Goal: Complete application form

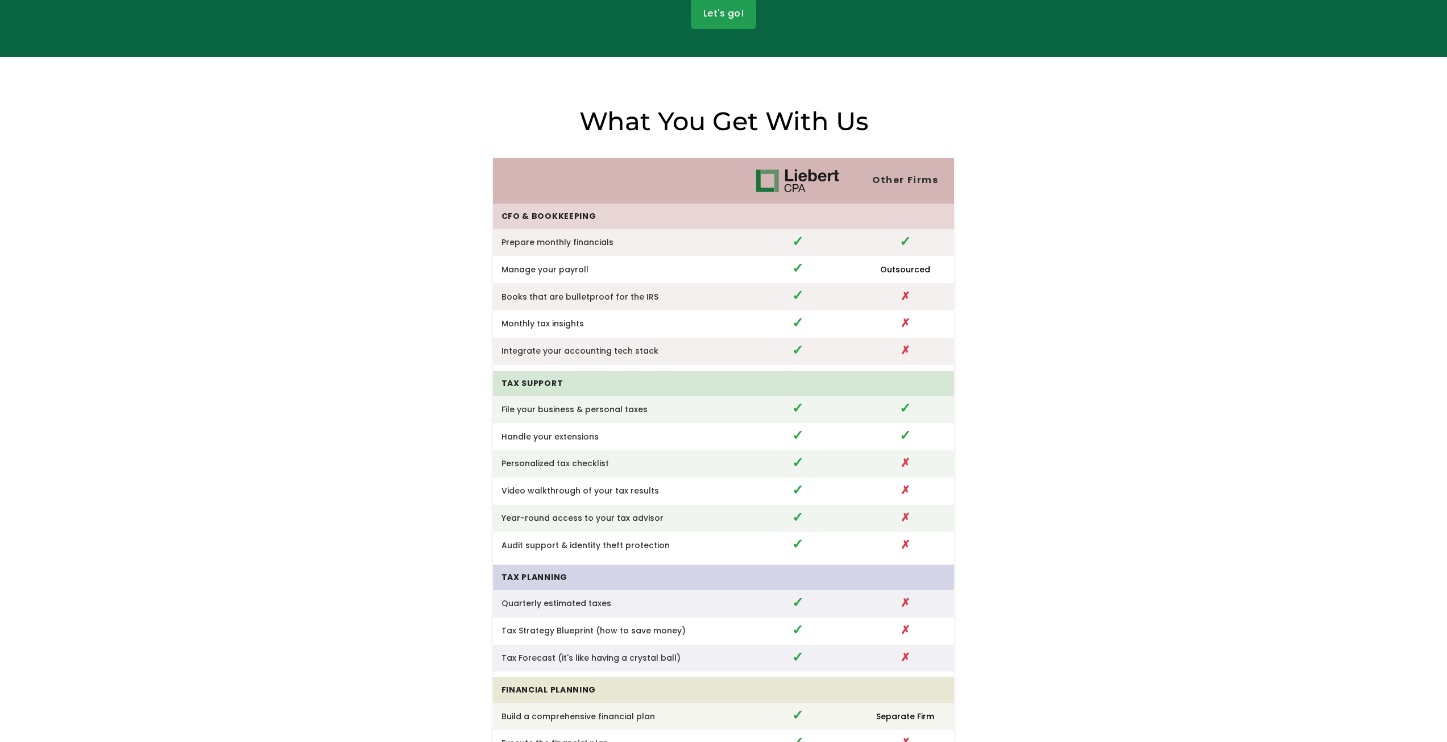
scroll to position [2844, 0]
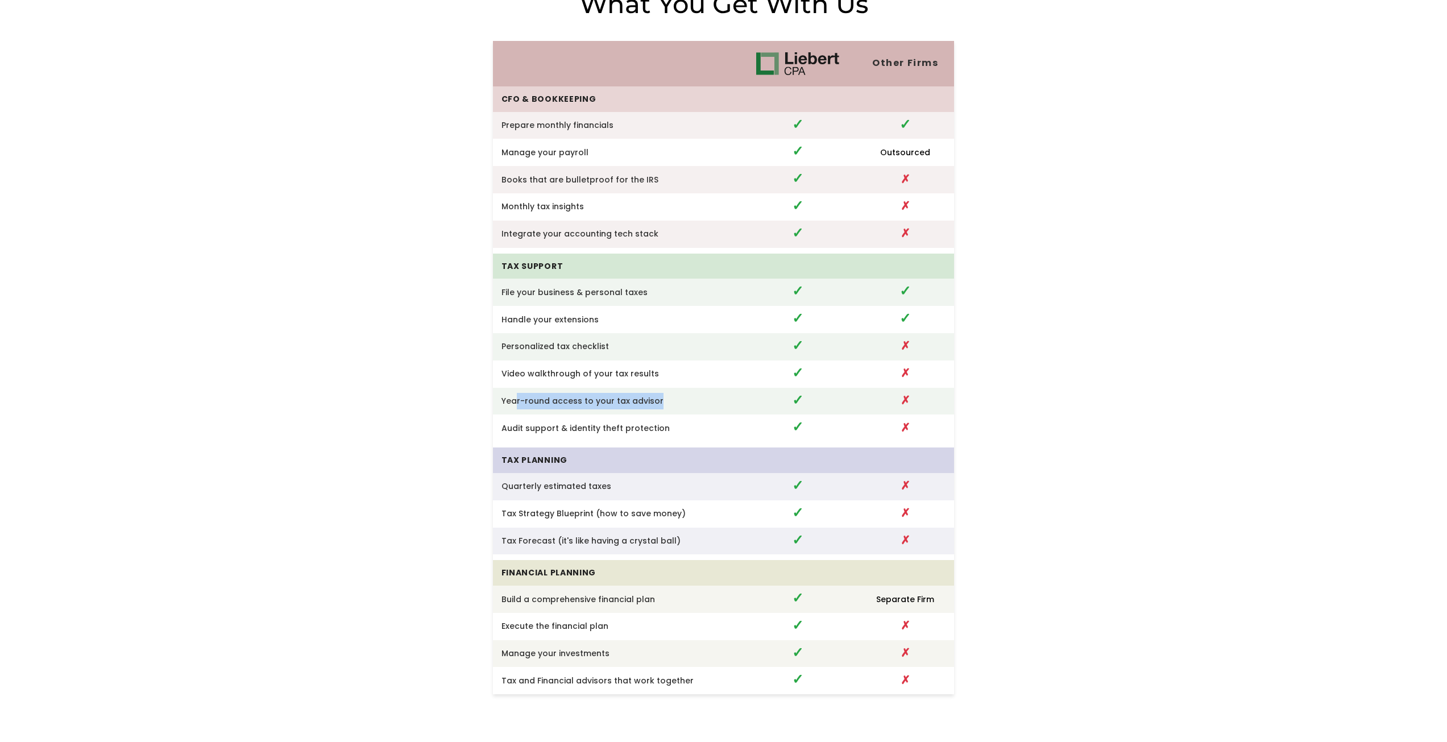
drag, startPoint x: 518, startPoint y: 395, endPoint x: 743, endPoint y: 394, distance: 224.7
click at [742, 394] on tr "Year-round access to your tax advisor ✓ ✗" at bounding box center [724, 401] width 462 height 27
drag, startPoint x: 529, startPoint y: 432, endPoint x: 694, endPoint y: 425, distance: 165.6
click at [694, 425] on td "Audit support & identity theft protection" at bounding box center [616, 428] width 246 height 27
drag, startPoint x: 503, startPoint y: 423, endPoint x: 699, endPoint y: 420, distance: 196.2
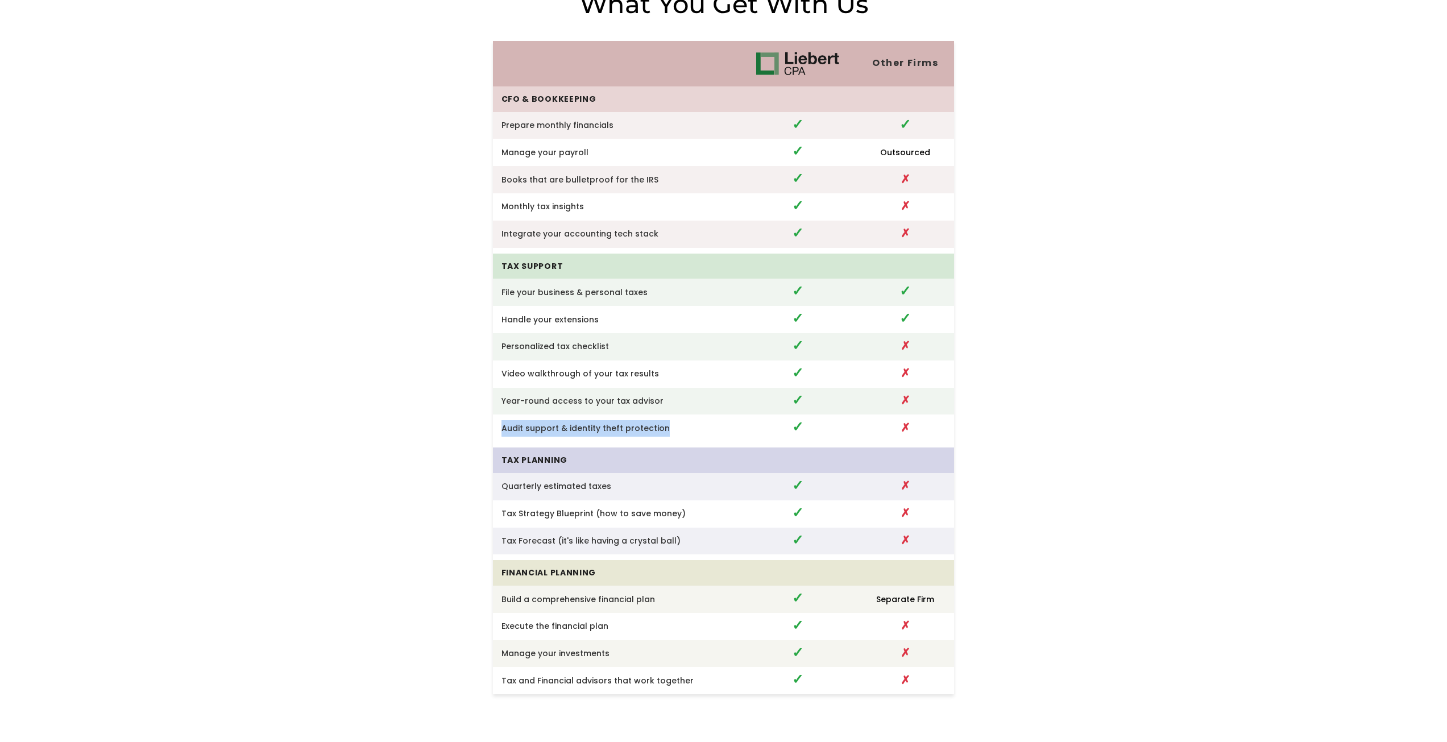
click at [699, 420] on td "Audit support & identity theft protection" at bounding box center [616, 428] width 246 height 27
click at [636, 422] on td "Audit support & identity theft protection" at bounding box center [616, 428] width 246 height 27
drag, startPoint x: 572, startPoint y: 489, endPoint x: 643, endPoint y: 497, distance: 71.0
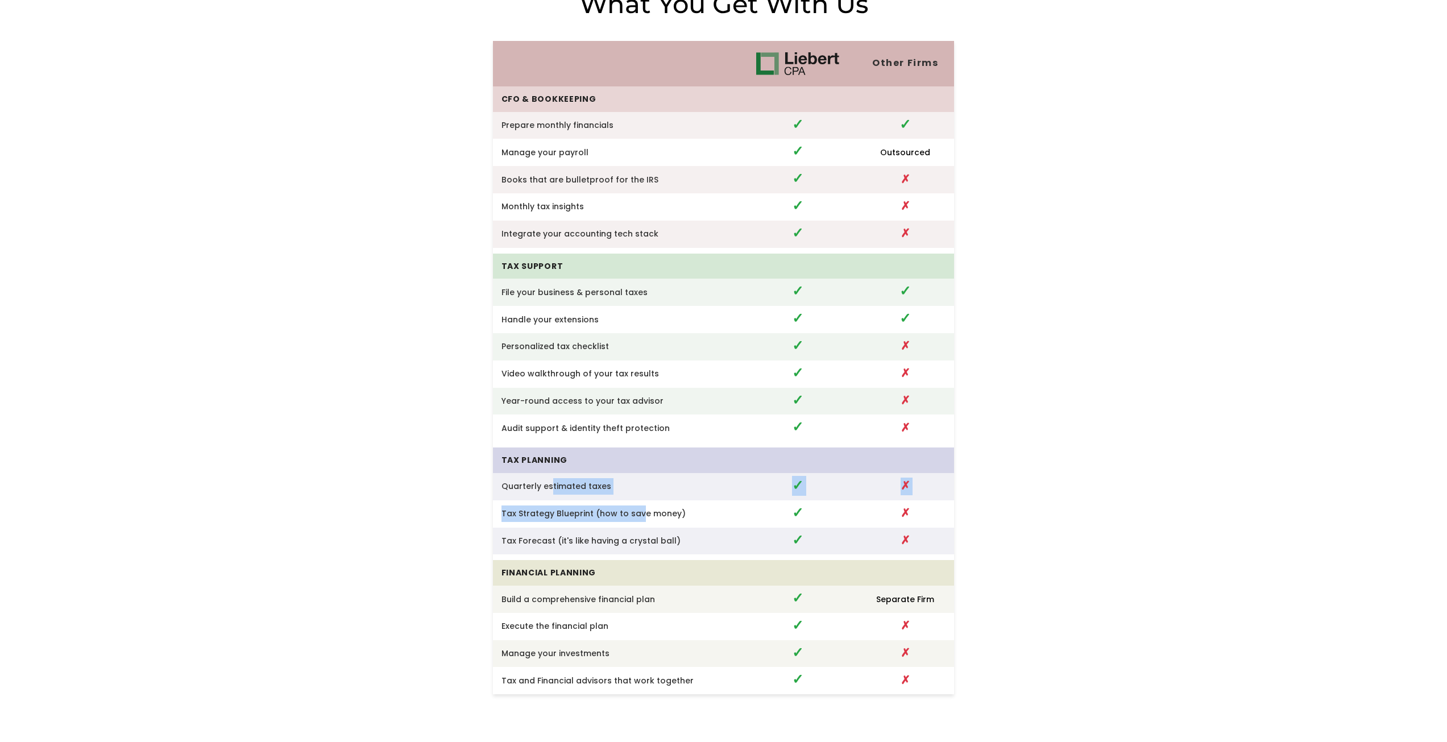
click at [647, 496] on tbody "CFO & Bookkeeping Prepare monthly financials ✓ ✓ Manage your payroll ✓ Outsourc…" at bounding box center [724, 390] width 462 height 609
click at [529, 528] on td "Tax Forecast (it's like having a crystal ball)" at bounding box center [616, 541] width 246 height 27
drag, startPoint x: 527, startPoint y: 508, endPoint x: 687, endPoint y: 508, distance: 160.4
click at [687, 508] on td "Tax Strategy Blueprint (how to save money)" at bounding box center [616, 513] width 246 height 27
drag, startPoint x: 506, startPoint y: 533, endPoint x: 696, endPoint y: 529, distance: 189.4
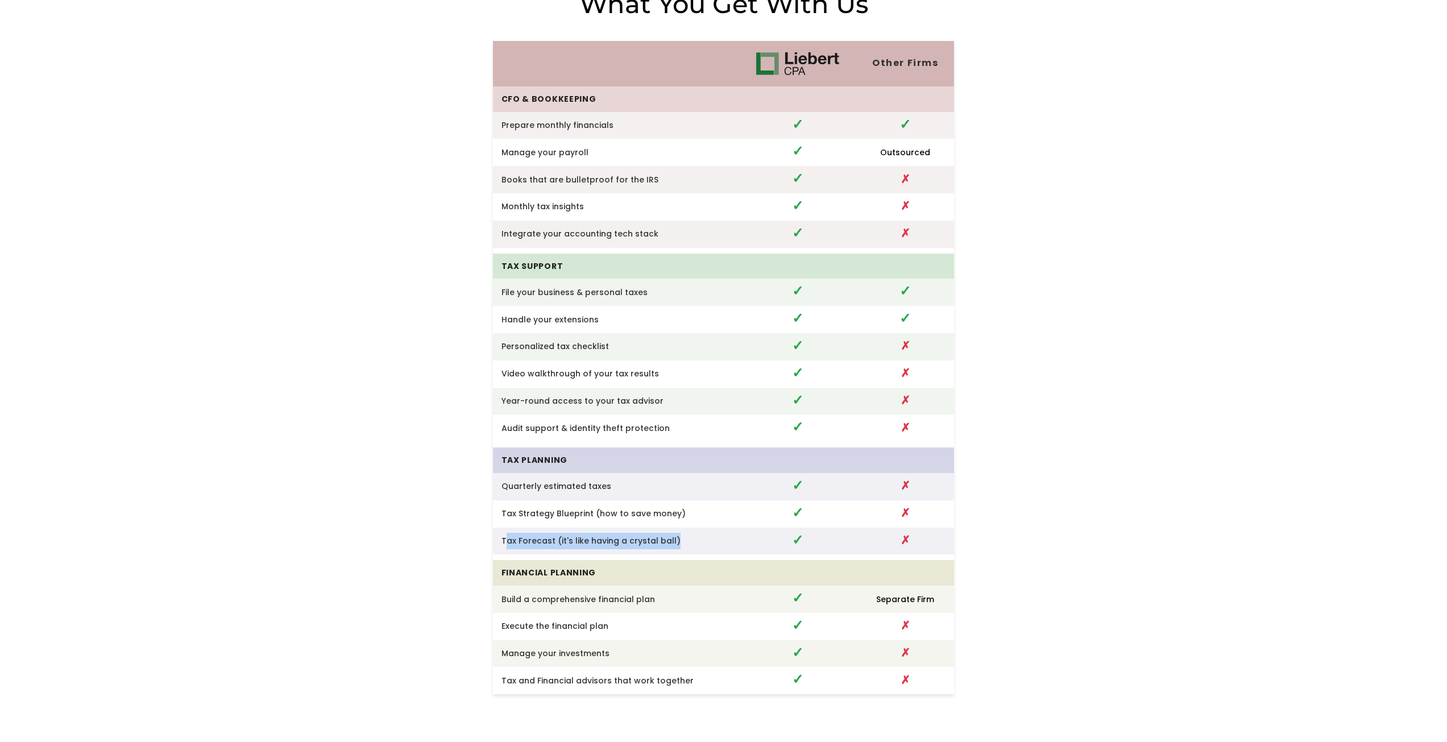
click at [696, 529] on td "Tax Forecast (it's like having a crystal ball)" at bounding box center [616, 541] width 246 height 27
click at [526, 481] on td "Quarterly estimated taxes" at bounding box center [616, 486] width 246 height 27
drag, startPoint x: 504, startPoint y: 506, endPoint x: 673, endPoint y: 514, distance: 168.5
click at [667, 513] on td "Tax Strategy Blueprint (how to save money)" at bounding box center [616, 513] width 246 height 27
drag, startPoint x: 505, startPoint y: 590, endPoint x: 682, endPoint y: 589, distance: 177.4
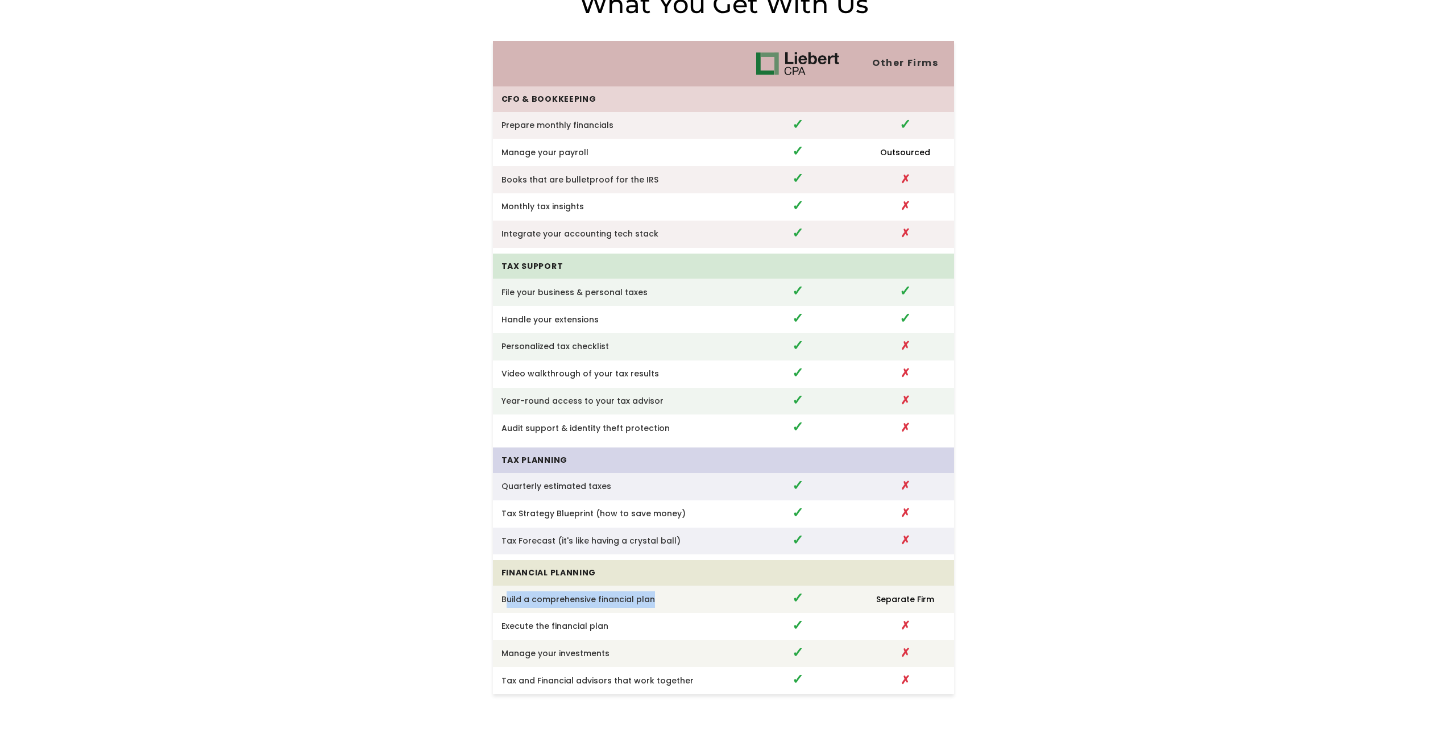
click at [687, 586] on td "Build a comprehensive financial plan" at bounding box center [616, 599] width 246 height 27
drag, startPoint x: 508, startPoint y: 627, endPoint x: 651, endPoint y: 628, distance: 142.8
click at [649, 628] on td "Execute the financial plan" at bounding box center [616, 626] width 246 height 27
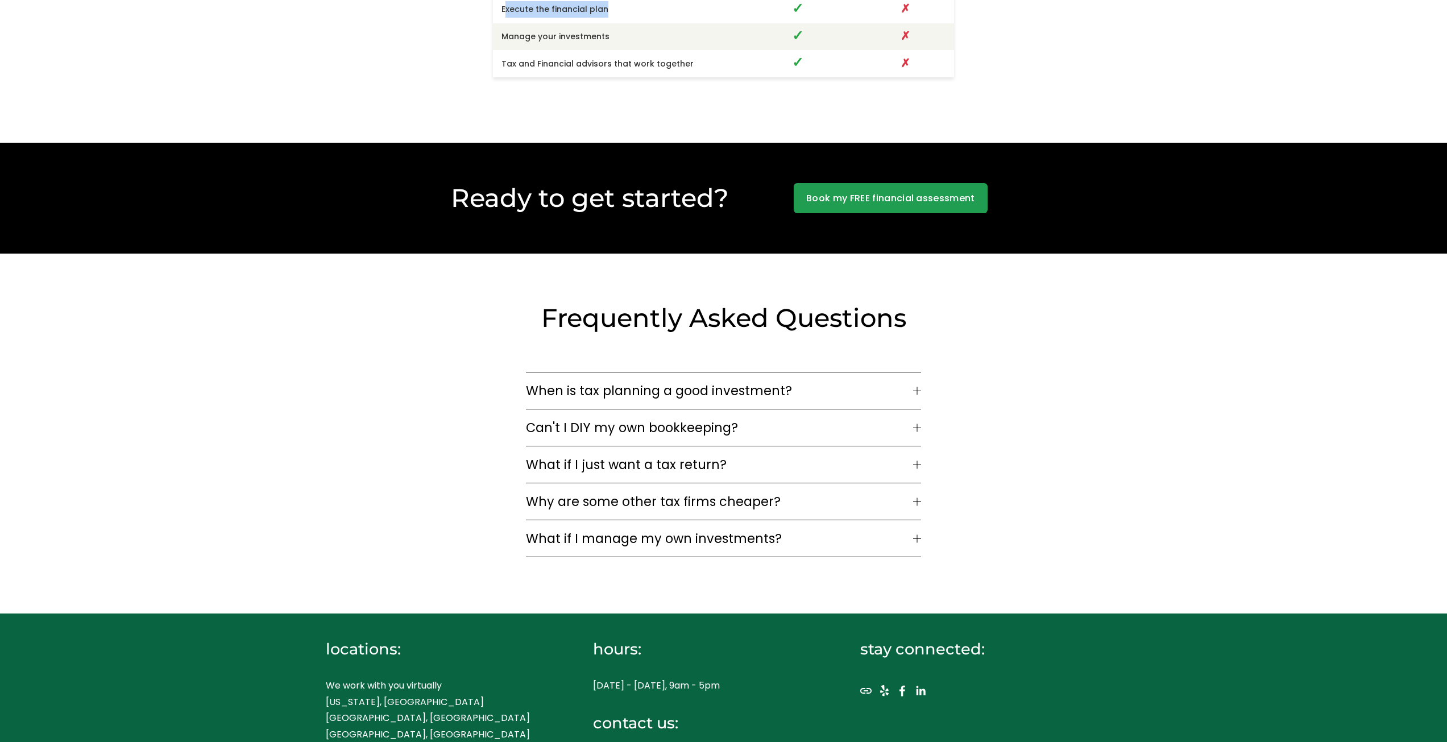
scroll to position [3534, 0]
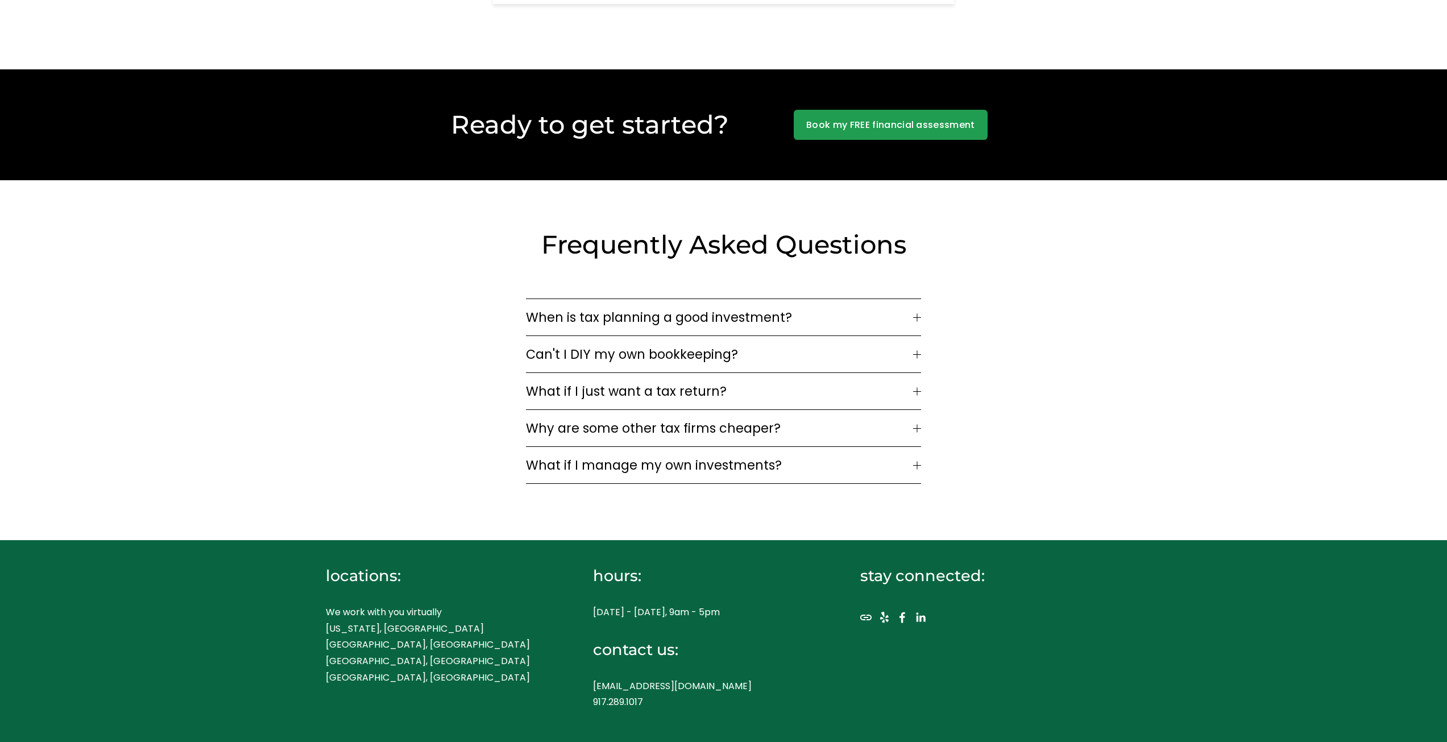
click at [783, 357] on span "Can't I DIY my own bookkeeping?" at bounding box center [719, 354] width 387 height 19
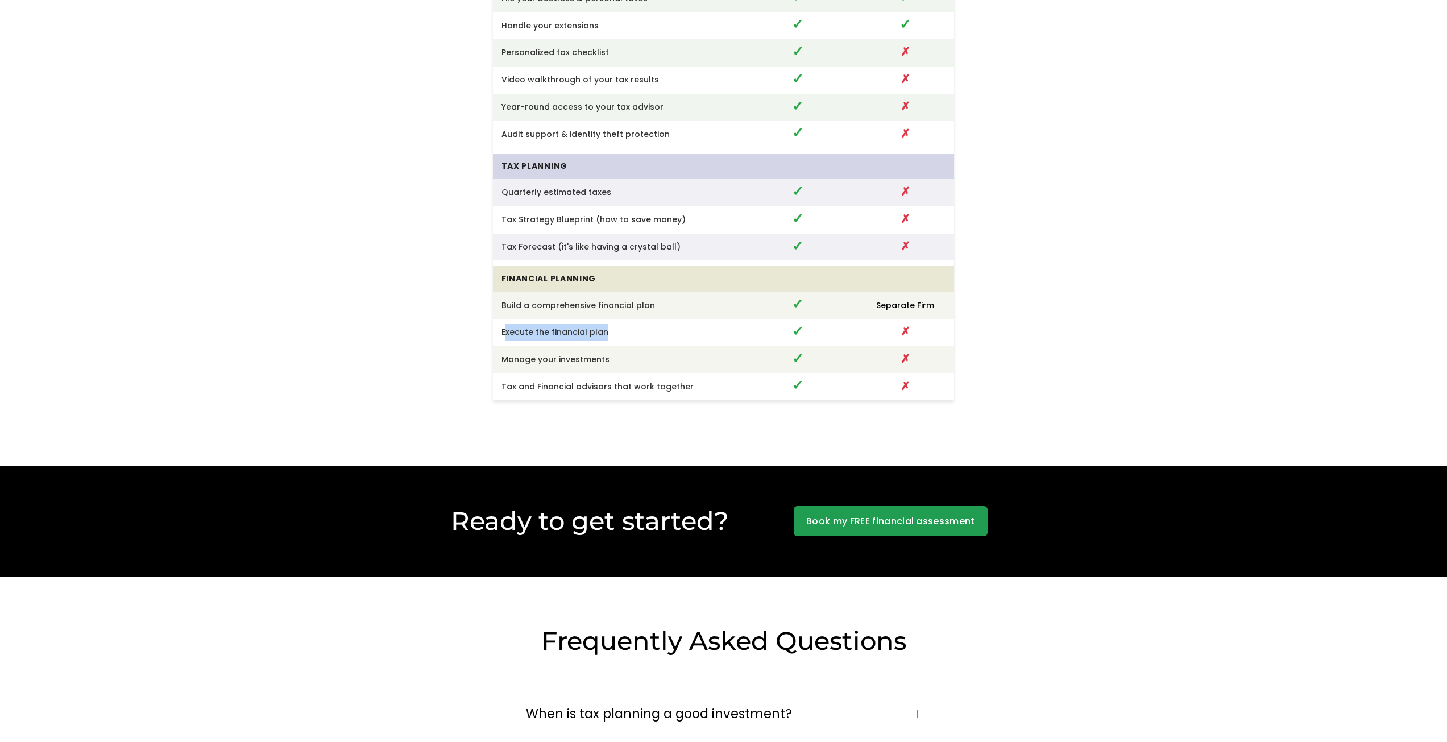
scroll to position [3101, 0]
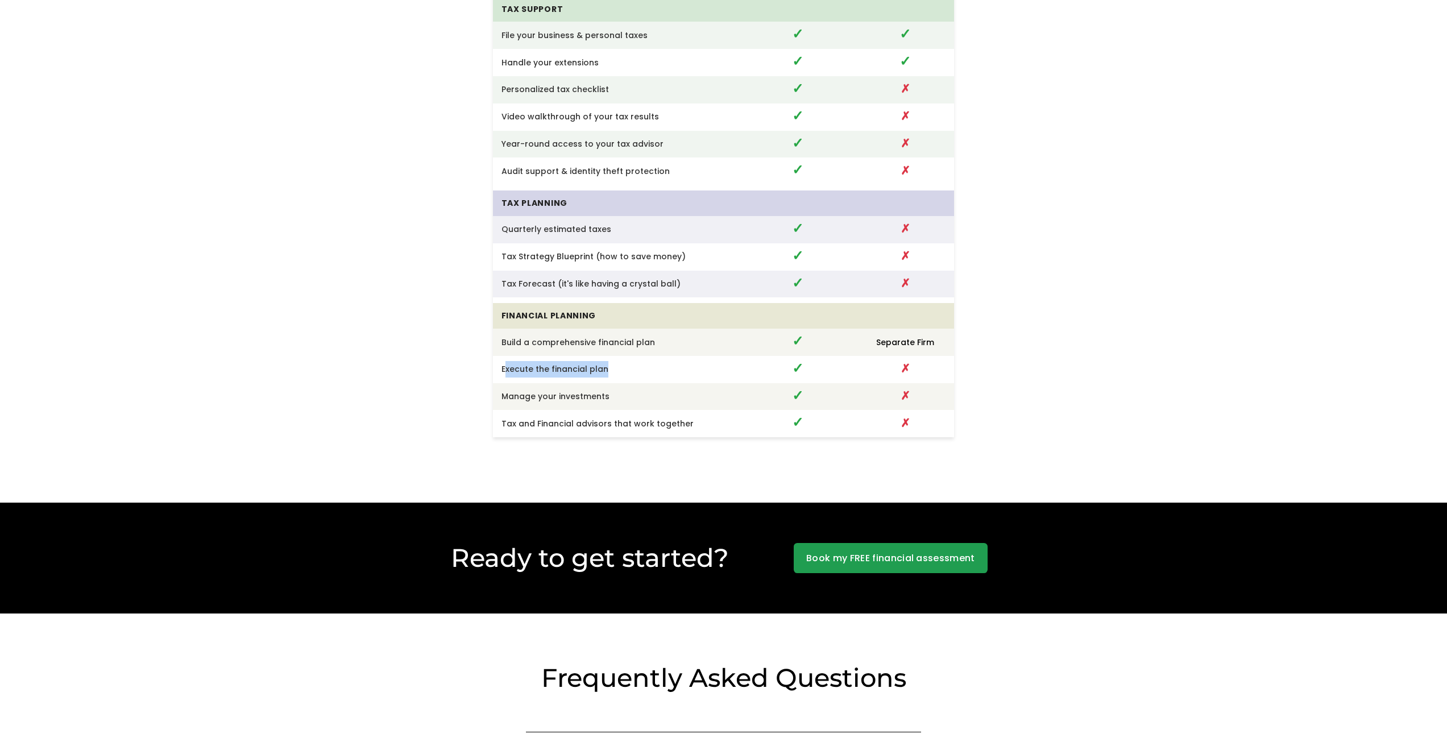
click at [880, 552] on link "Book my FREE financial assessment" at bounding box center [891, 558] width 194 height 31
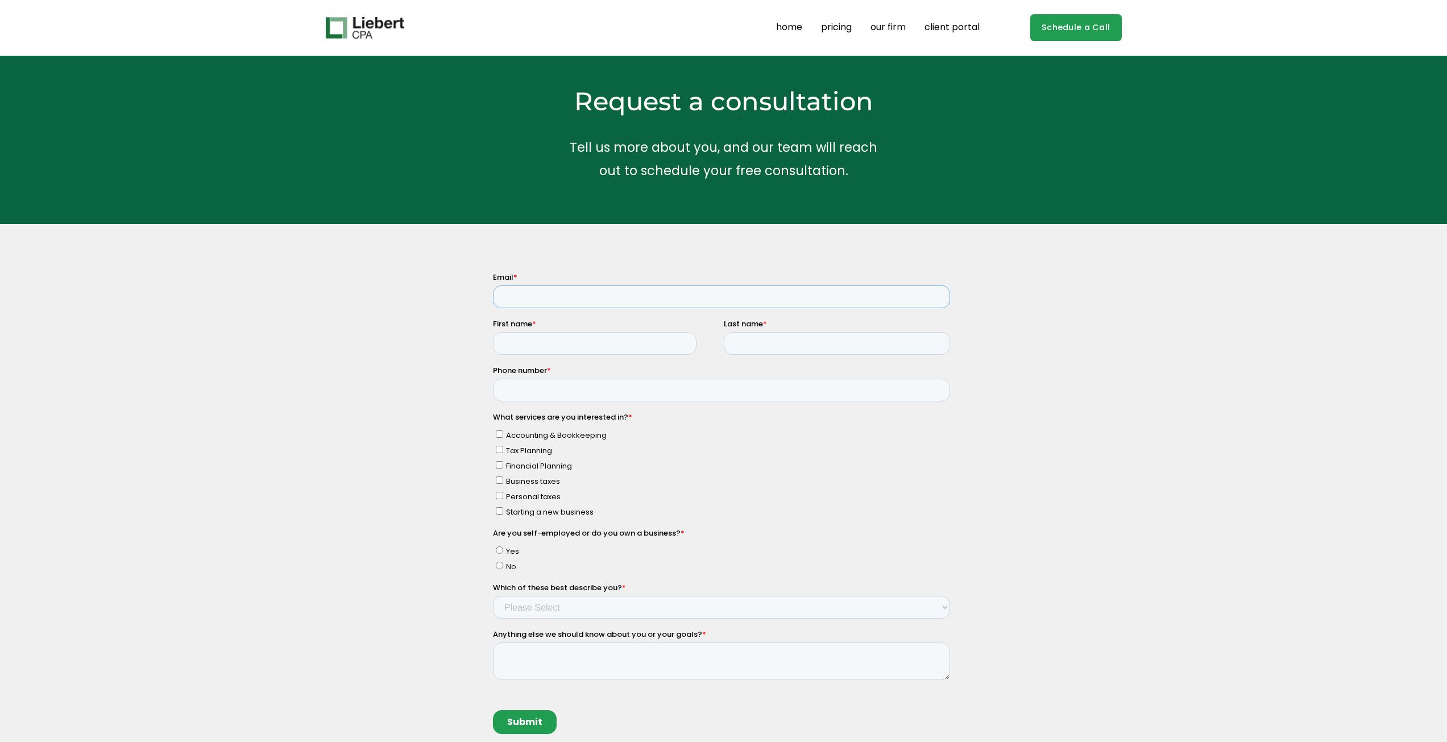
click at [582, 293] on input "Email *" at bounding box center [721, 297] width 457 height 23
type input "pavoutsinas@gmail.com"
type input "Panagis"
type input "Voutsinas"
type input "9172970060"
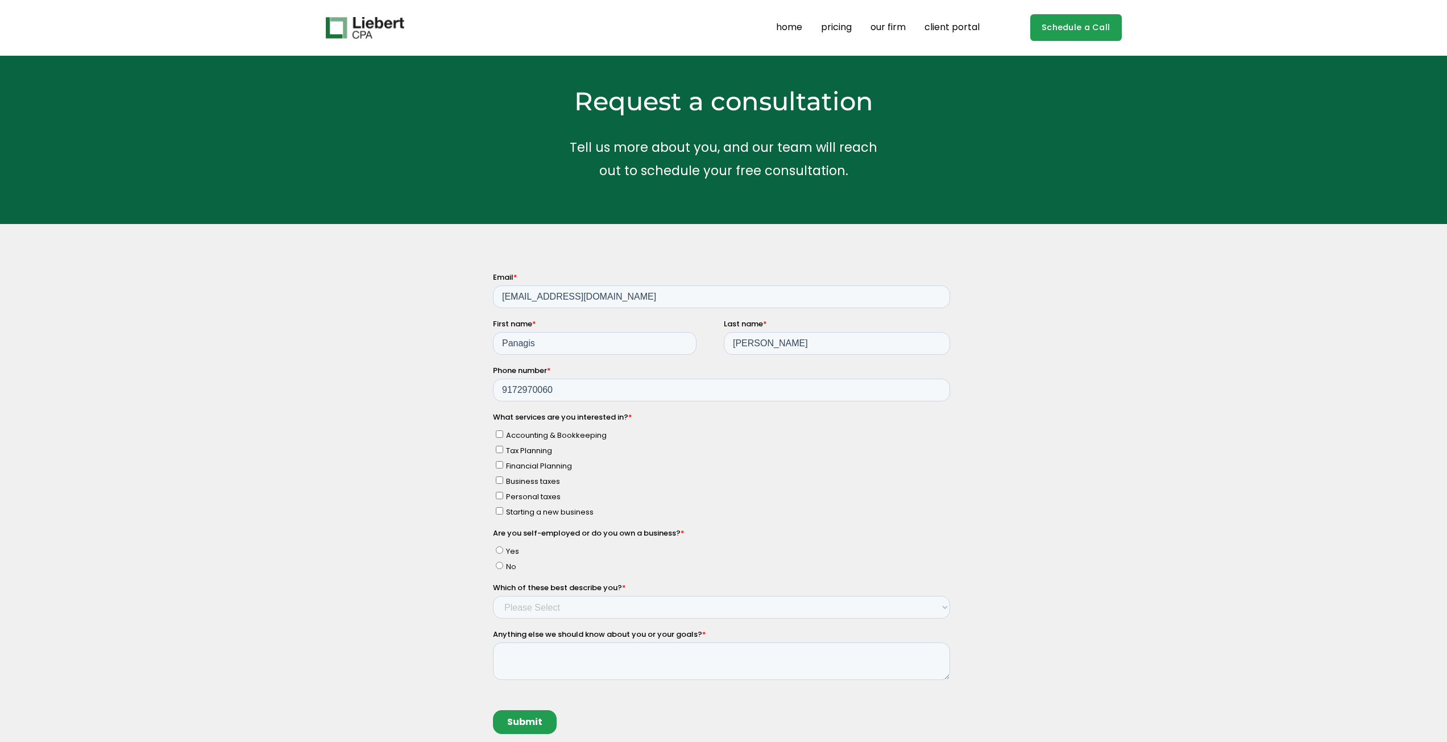
click at [976, 388] on div "Why hire a CPA firm? Having a trusted financial partner for your business is a …" at bounding box center [723, 606] width 1447 height 669
click at [500, 449] on input "Tax Planning" at bounding box center [498, 449] width 7 height 7
checkbox input "true"
click at [500, 467] on input "Financial Planning" at bounding box center [498, 464] width 7 height 7
checkbox input "true"
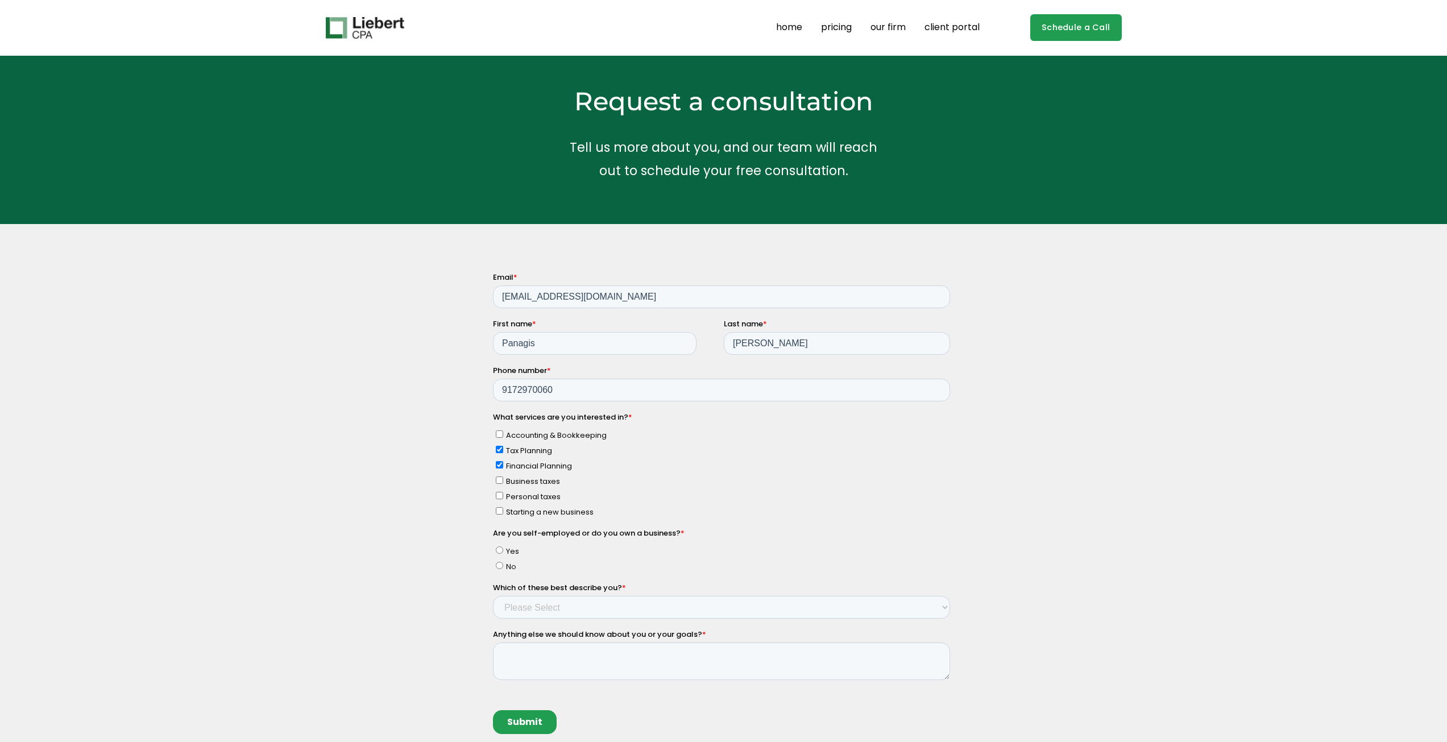
click at [502, 482] on input "Business taxes" at bounding box center [498, 480] width 7 height 7
checkbox input "true"
click at [500, 496] on input "Personal taxes" at bounding box center [498, 495] width 7 height 7
checkbox input "true"
click at [501, 552] on input "Yes" at bounding box center [498, 550] width 7 height 7
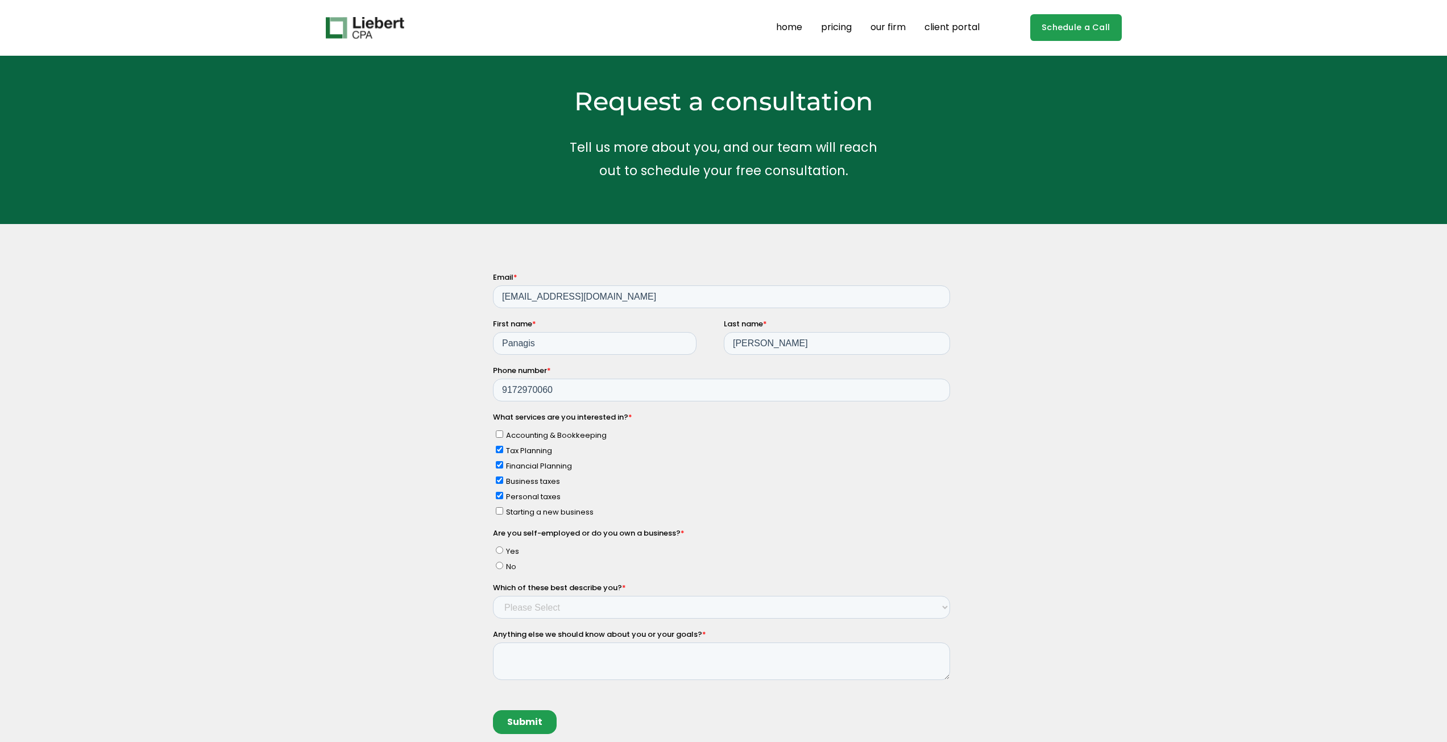
radio input "true"
click at [587, 610] on select "Please Select Single Member LLC Multi Member LLC S Corporation C Corporation Pa…" at bounding box center [721, 607] width 457 height 23
select select "Yes - Single Member LLC"
click at [493, 596] on select "Please Select Single Member LLC Multi Member LLC S Corporation C Corporation Pa…" at bounding box center [721, 607] width 457 height 23
click at [903, 496] on label "Personal taxes" at bounding box center [722, 496] width 454 height 12
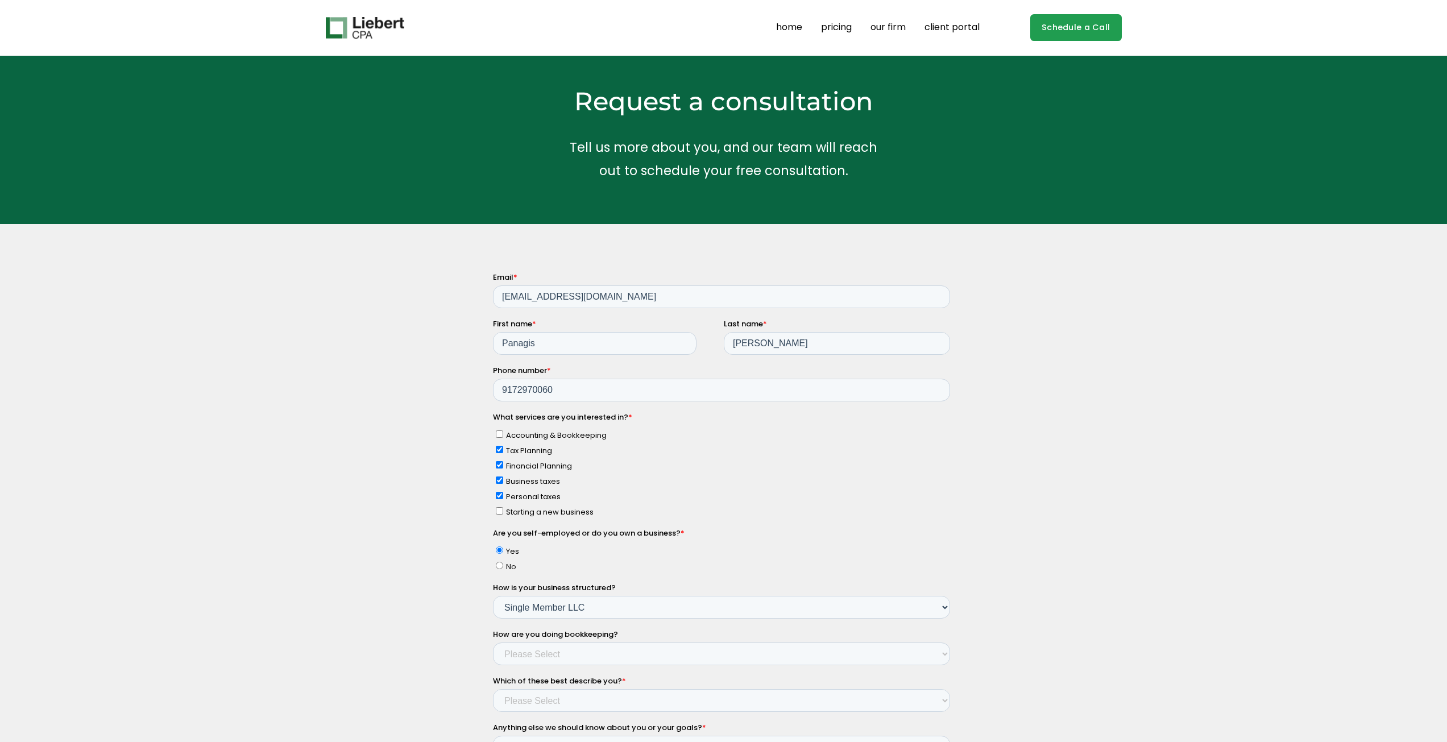
click at [503, 496] on input "Personal taxes" at bounding box center [498, 495] width 7 height 7
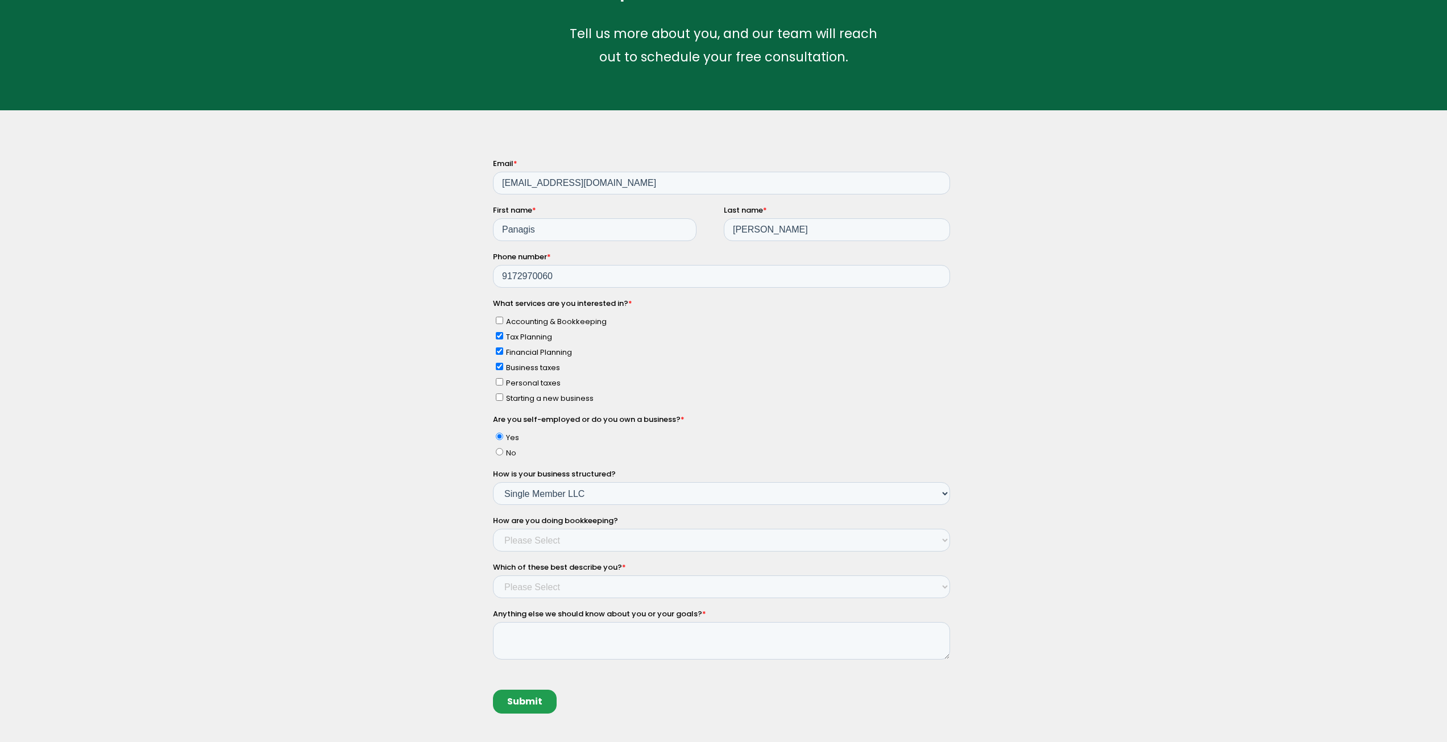
click at [499, 382] on input "Personal taxes" at bounding box center [498, 381] width 7 height 7
checkbox input "true"
click at [499, 394] on input "Starting a new business" at bounding box center [498, 397] width 7 height 7
checkbox input "true"
click at [607, 543] on select "Please Select Not doing any bookkeeping Myself - Spreadsheets Myself - Bookkeep…" at bounding box center [721, 540] width 457 height 23
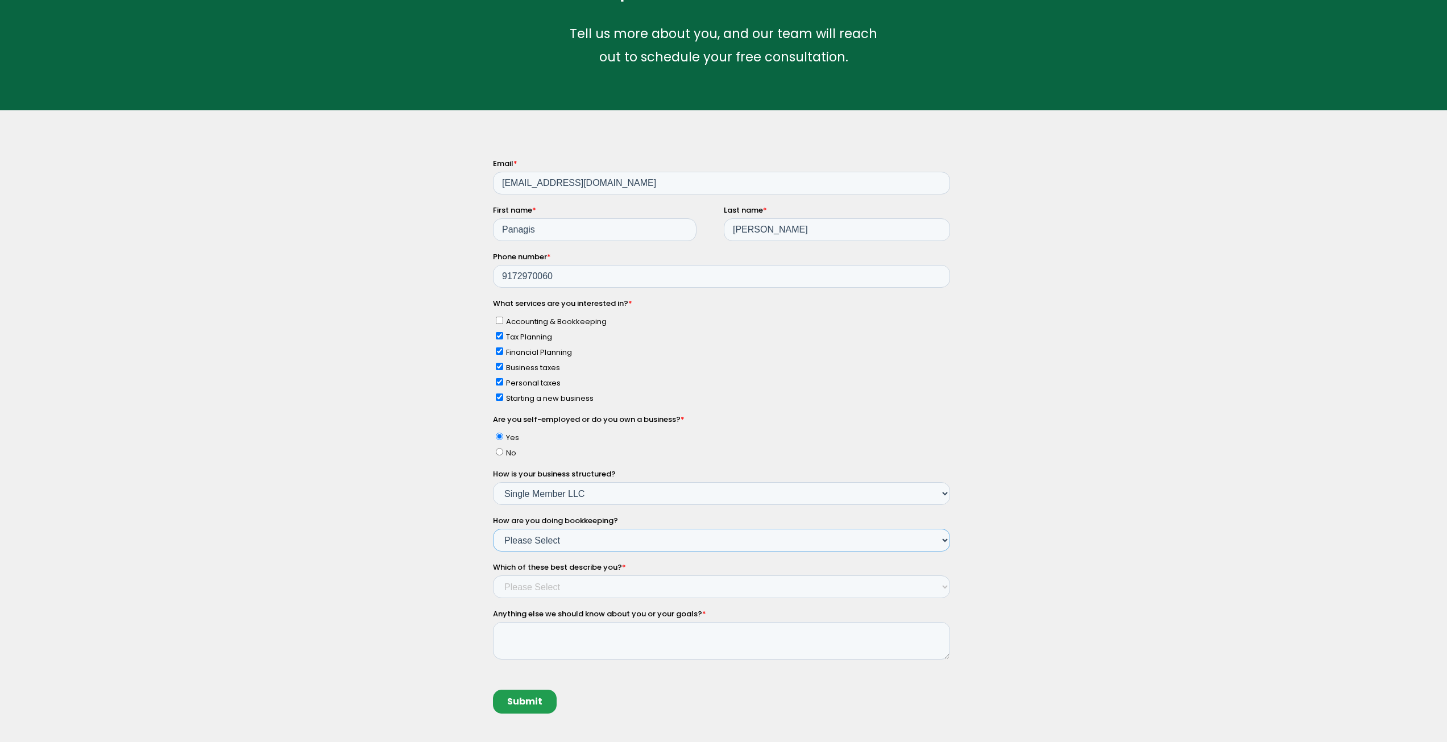
select select "Myself - Bookkeeping software"
click at [493, 529] on select "Please Select Not doing any bookkeeping Myself - Spreadsheets Myself - Bookkeep…" at bounding box center [721, 540] width 457 height 23
click at [581, 586] on select "Please Select Income < $100k Income between $100k-$250k Income between $250k-$5…" at bounding box center [721, 587] width 457 height 23
select select "Income between $350k-$500k"
click at [493, 576] on select "Please Select Income < $100k Income between $100k-$250k Income between $250k-$5…" at bounding box center [721, 587] width 457 height 23
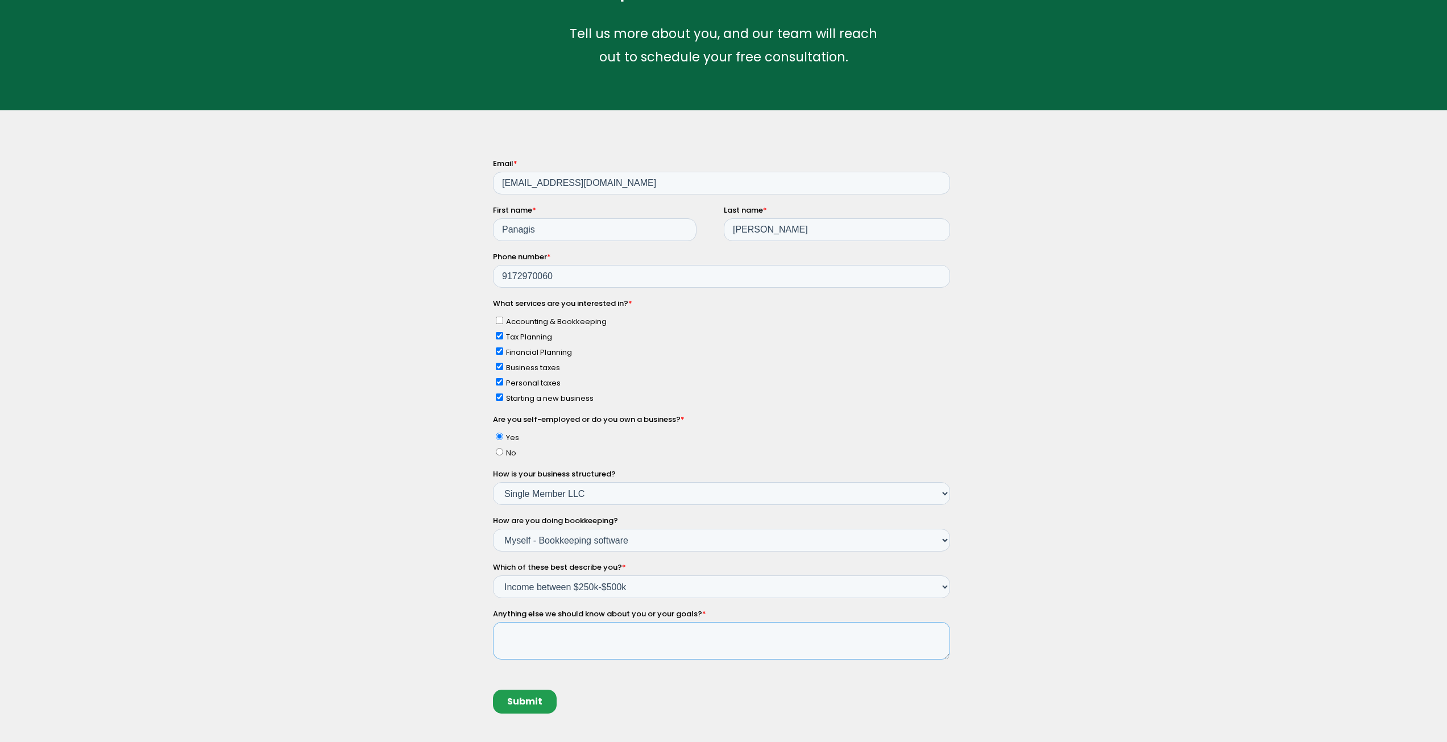
click at [588, 634] on textarea "Anything else we should know about you or your goals? *" at bounding box center [721, 641] width 457 height 38
type textarea "we have late fillings to catch up on and also back taxes"
click at [525, 702] on input "Submit" at bounding box center [525, 702] width 64 height 24
